Goal: Find specific page/section: Find specific page/section

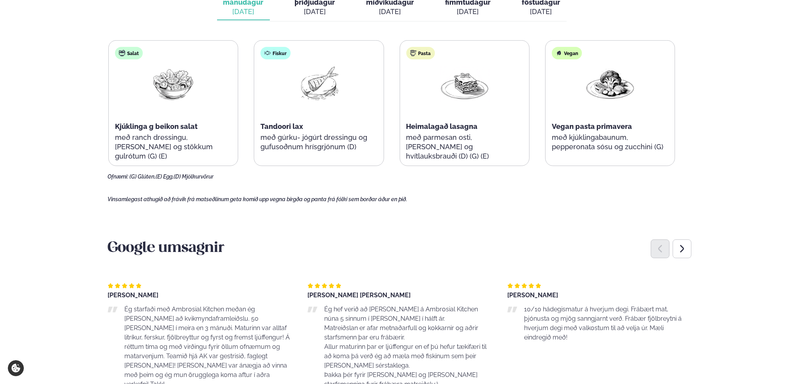
scroll to position [260, 0]
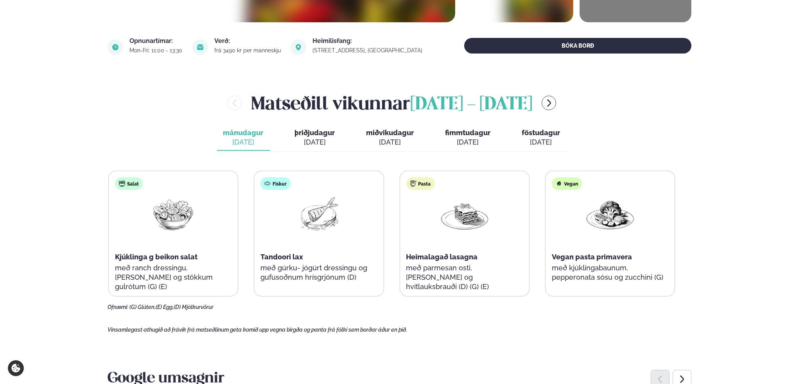
click at [551, 131] on span "föstudagur" at bounding box center [541, 133] width 38 height 8
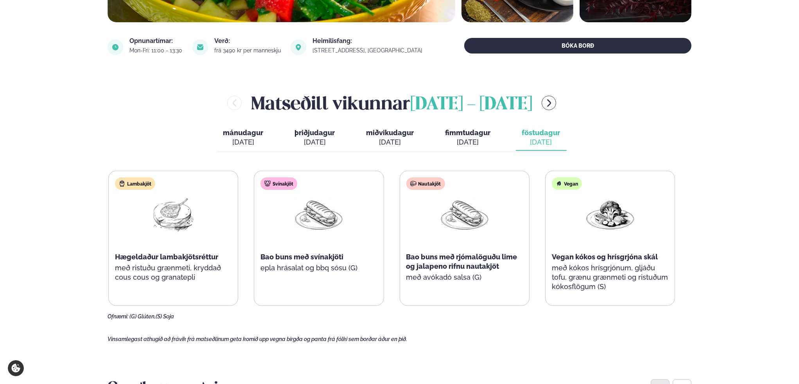
click at [396, 133] on span "miðvikudagur" at bounding box center [390, 133] width 48 height 8
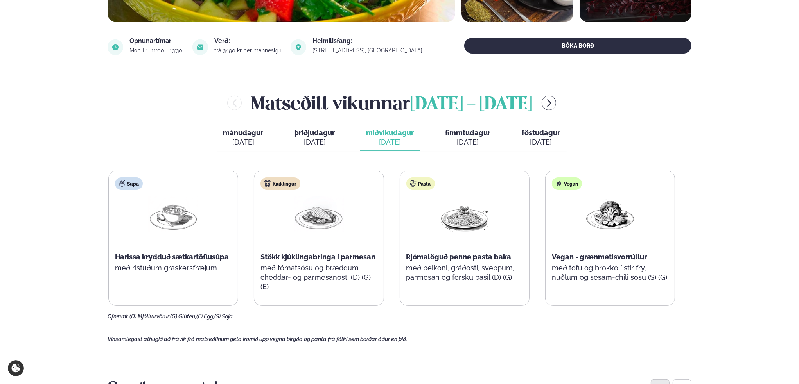
click at [317, 131] on span "þriðjudagur" at bounding box center [315, 133] width 40 height 8
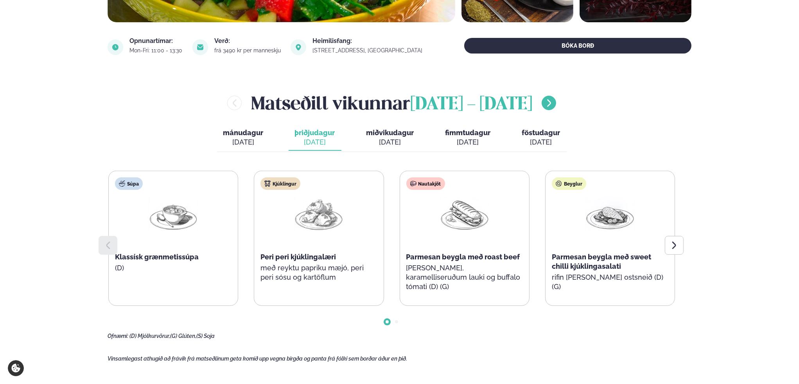
click at [554, 104] on icon "menu-btn-right" at bounding box center [548, 103] width 9 height 9
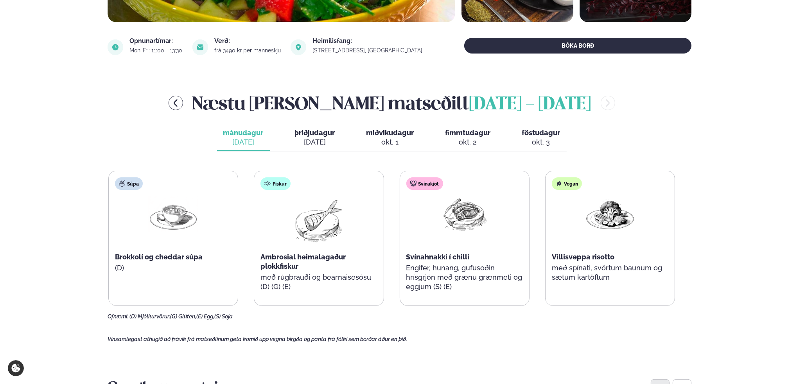
click at [320, 131] on span "þriðjudagur" at bounding box center [315, 133] width 40 height 8
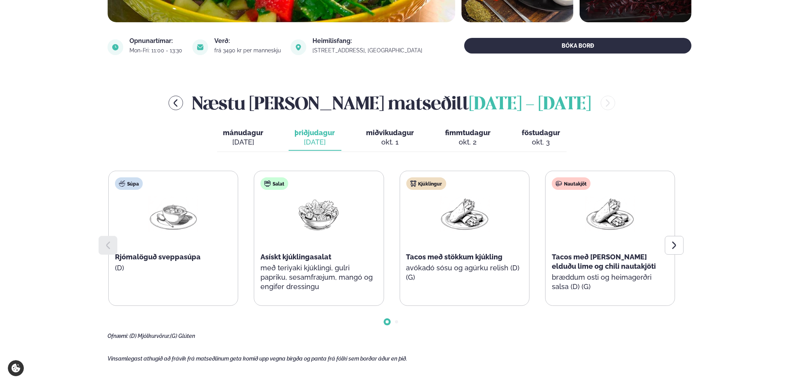
click at [380, 132] on span "miðvikudagur" at bounding box center [390, 133] width 48 height 8
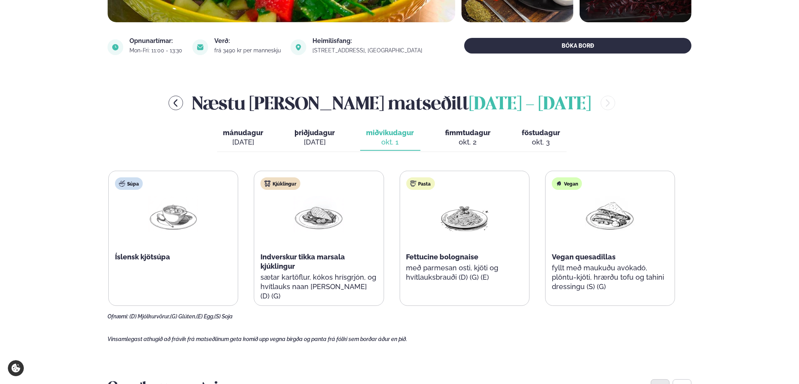
click at [474, 134] on span "fimmtudagur" at bounding box center [467, 133] width 45 height 8
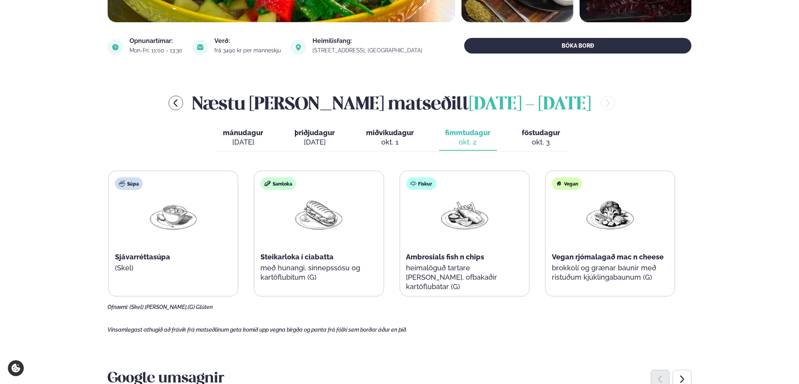
click at [537, 133] on span "föstudagur" at bounding box center [541, 133] width 38 height 8
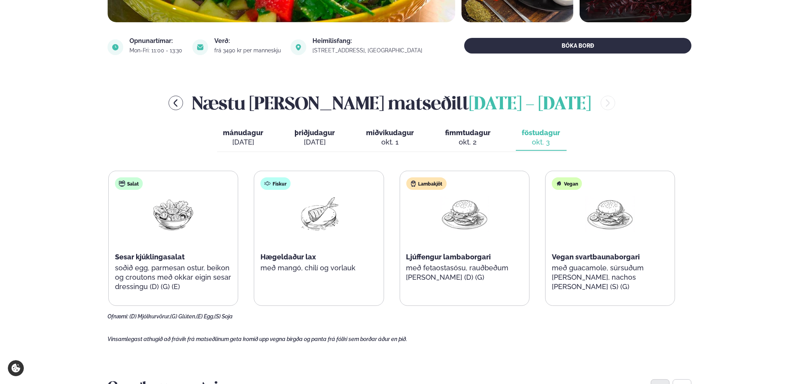
click at [471, 134] on span "fimmtudagur" at bounding box center [467, 133] width 45 height 8
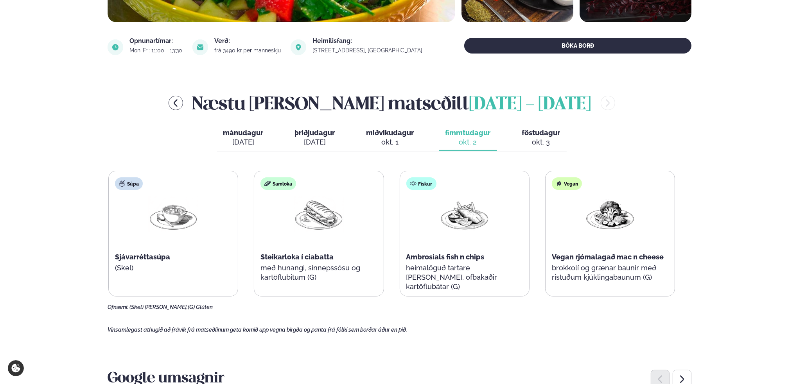
click at [379, 133] on span "miðvikudagur" at bounding box center [390, 133] width 48 height 8
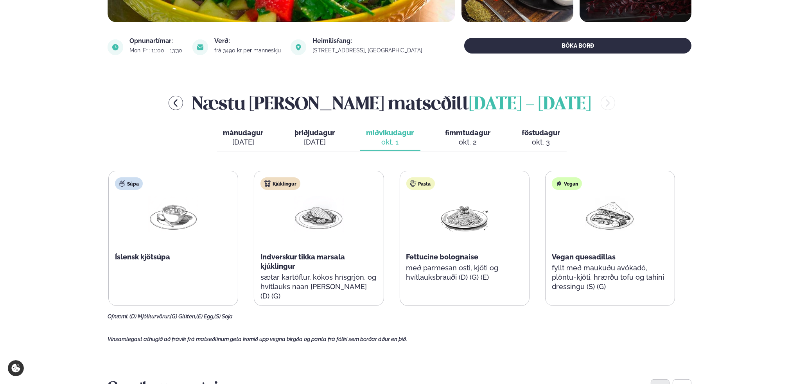
click at [314, 130] on span "þriðjudagur" at bounding box center [315, 133] width 40 height 8
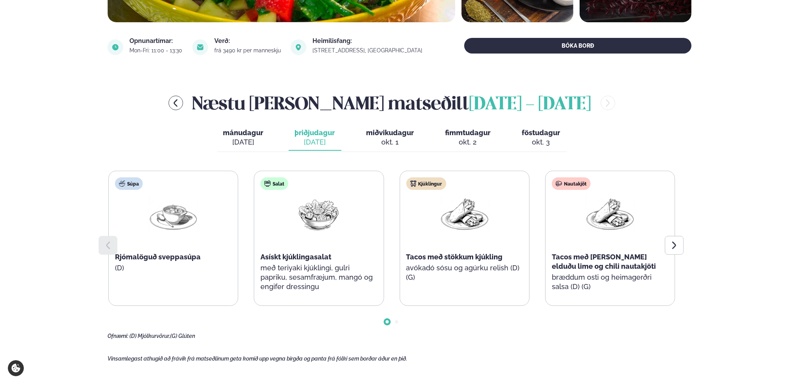
click at [246, 131] on span "mánudagur" at bounding box center [243, 133] width 40 height 8
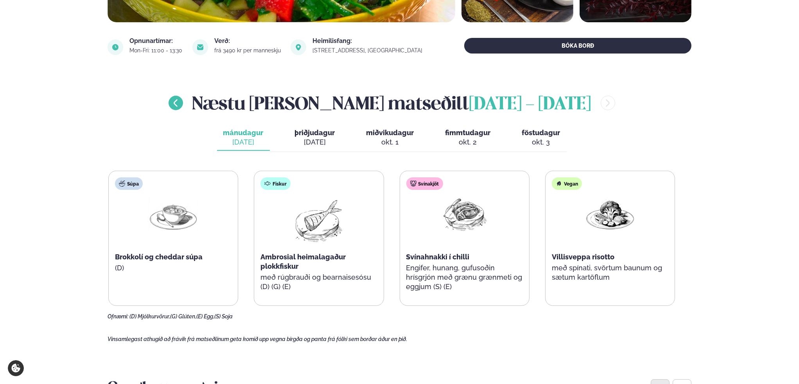
click at [174, 103] on icon "menu-btn-left" at bounding box center [175, 103] width 9 height 9
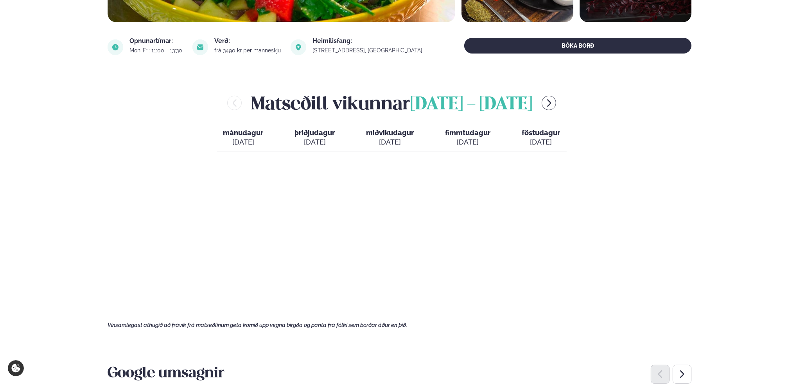
click at [542, 142] on div "[DATE]" at bounding box center [541, 142] width 38 height 9
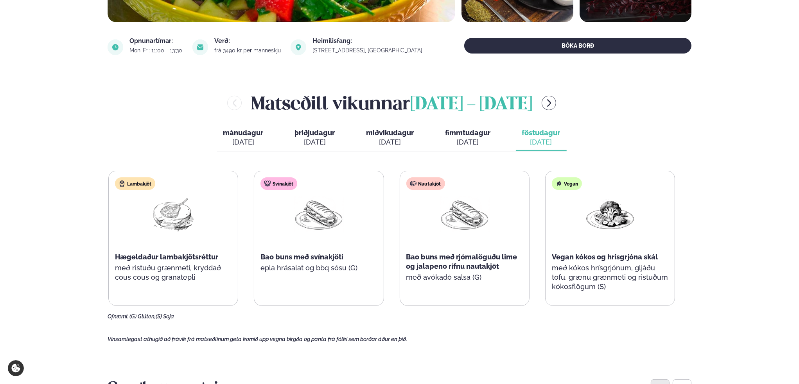
click at [479, 136] on span "fimmtudagur" at bounding box center [467, 133] width 45 height 8
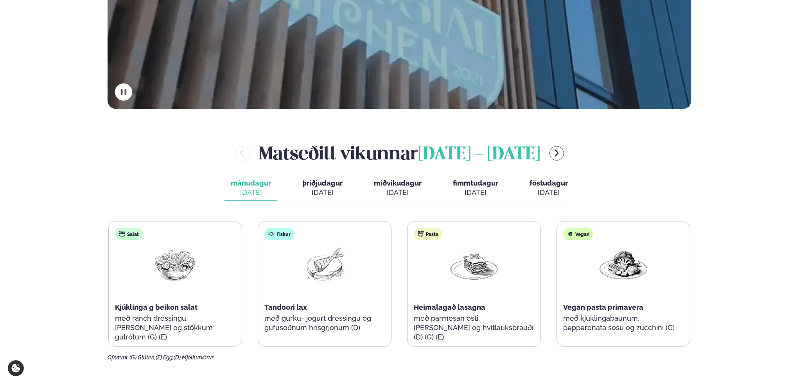
scroll to position [260, 0]
click at [463, 187] on button "fimmtudagur fim. [DATE]" at bounding box center [476, 189] width 58 height 26
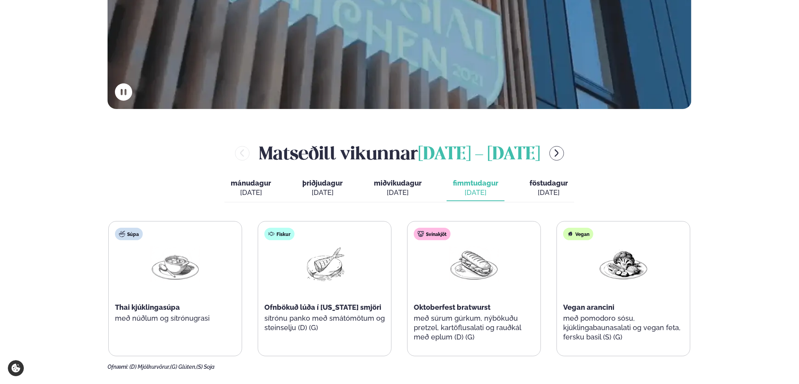
scroll to position [391, 0]
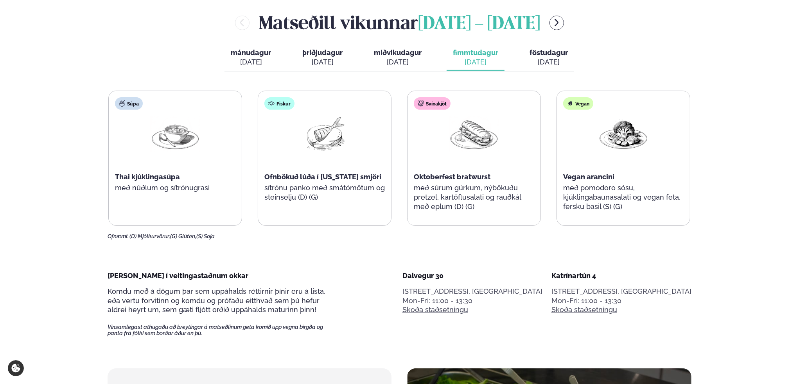
drag, startPoint x: 499, startPoint y: 146, endPoint x: 504, endPoint y: 118, distance: 29.1
